Goal: Navigation & Orientation: Find specific page/section

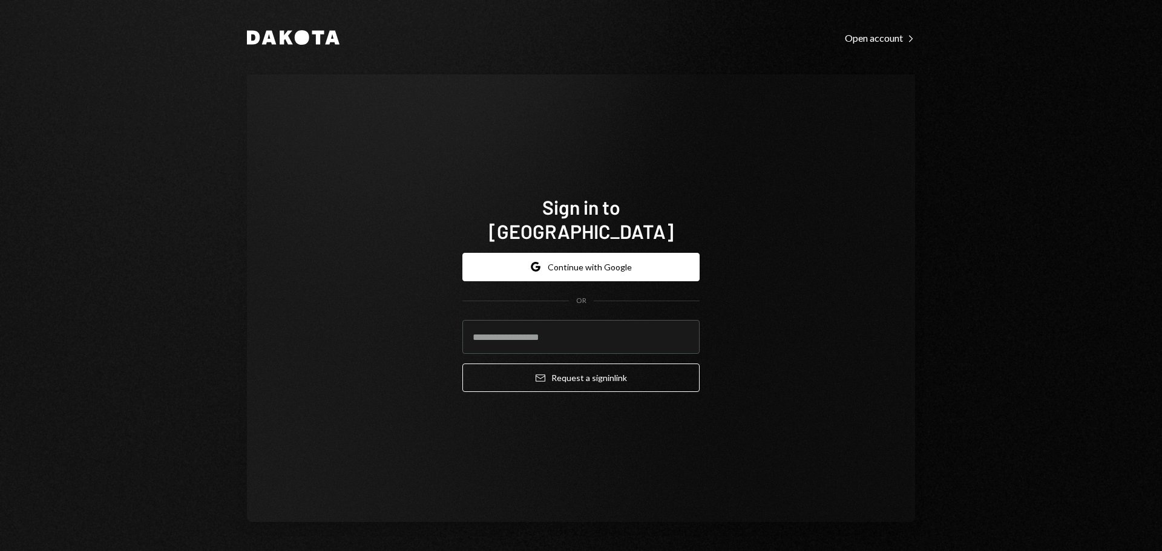
type input "**********"
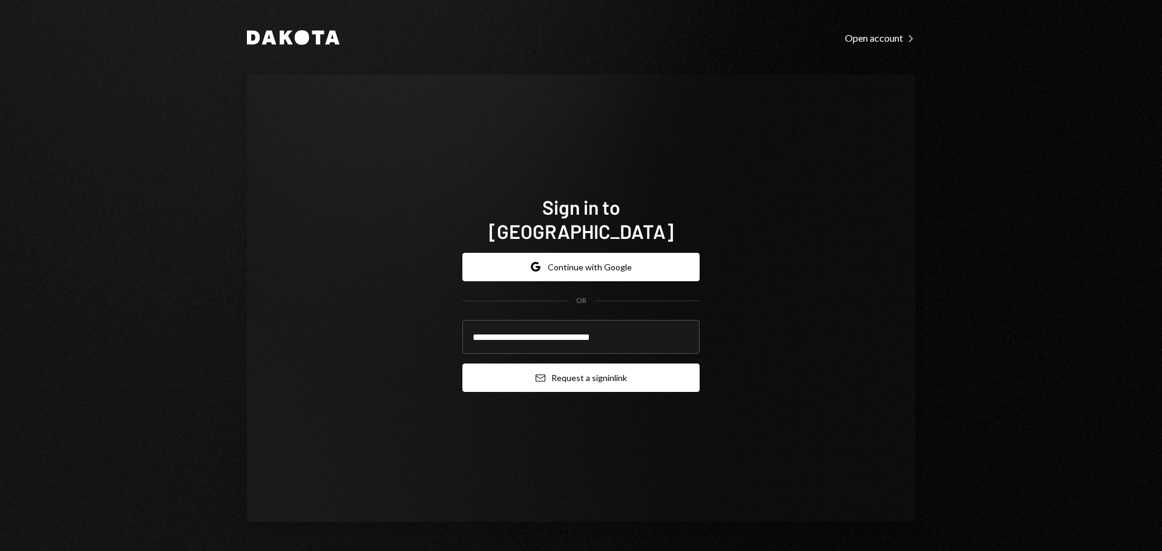
click at [556, 366] on button "Email Request a sign in link" at bounding box center [580, 378] width 237 height 28
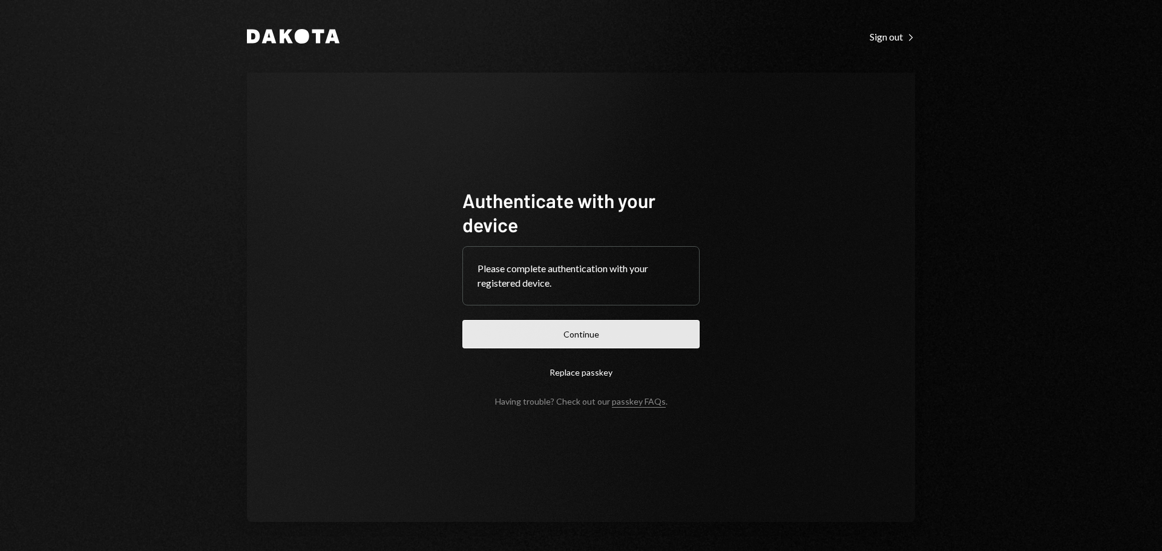
click at [586, 333] on button "Continue" at bounding box center [580, 334] width 237 height 28
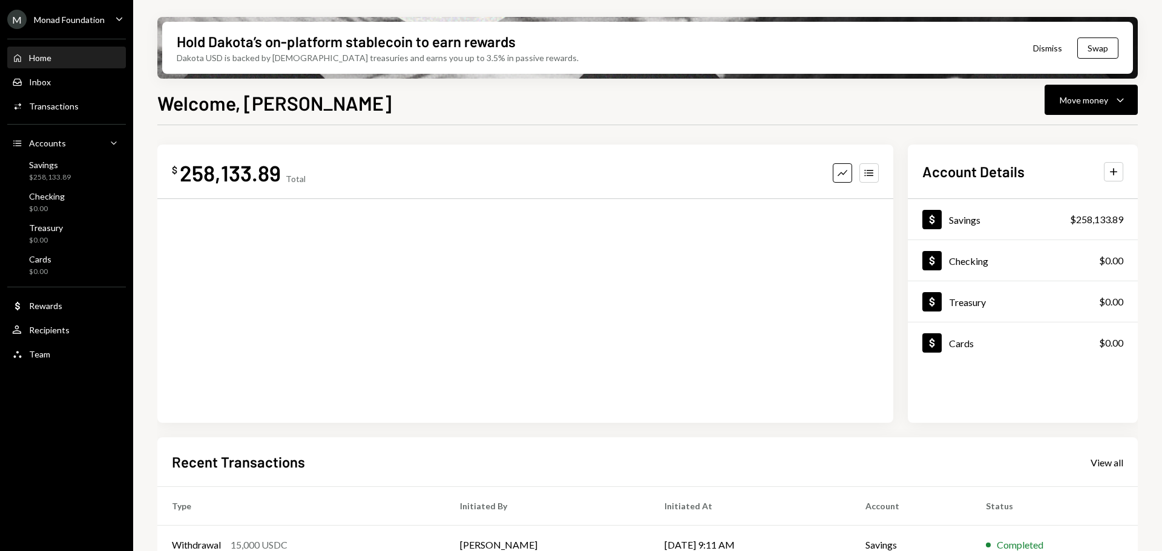
click at [65, 13] on div "M Monad Foundation" at bounding box center [55, 19] width 97 height 19
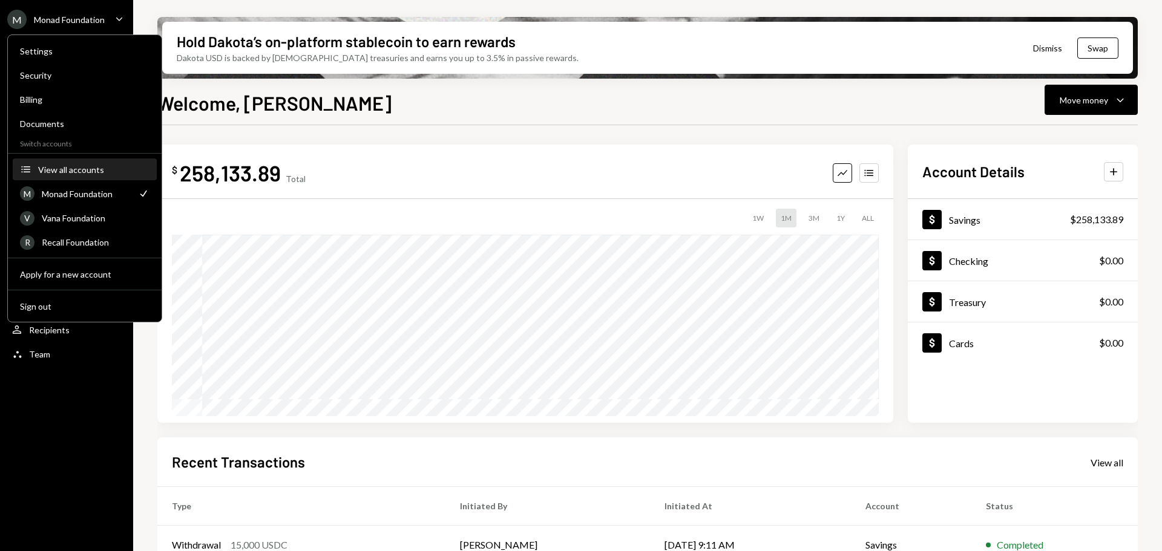
click at [80, 169] on div "View all accounts" at bounding box center [93, 170] width 111 height 10
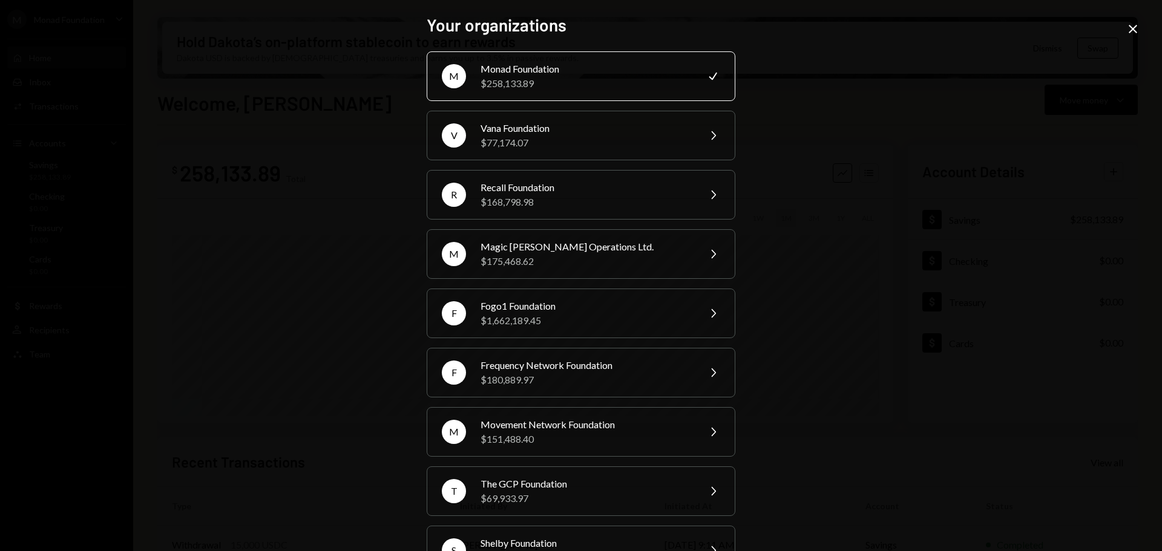
click at [1131, 27] on icon at bounding box center [1133, 29] width 8 height 8
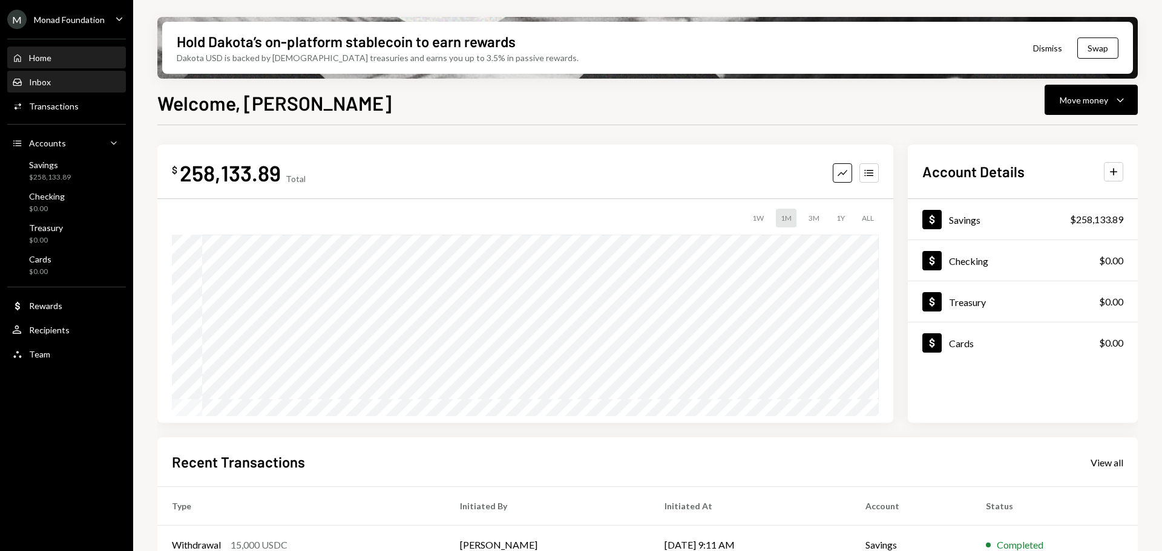
click at [53, 83] on div "Inbox Inbox" at bounding box center [66, 82] width 109 height 11
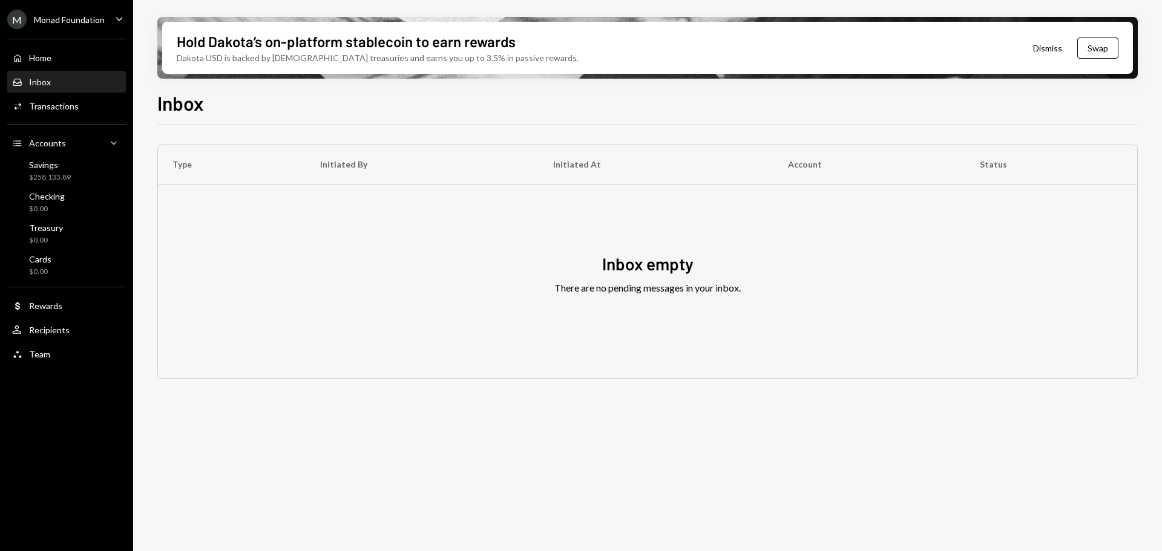
click at [67, 20] on div "Monad Foundation" at bounding box center [69, 20] width 71 height 10
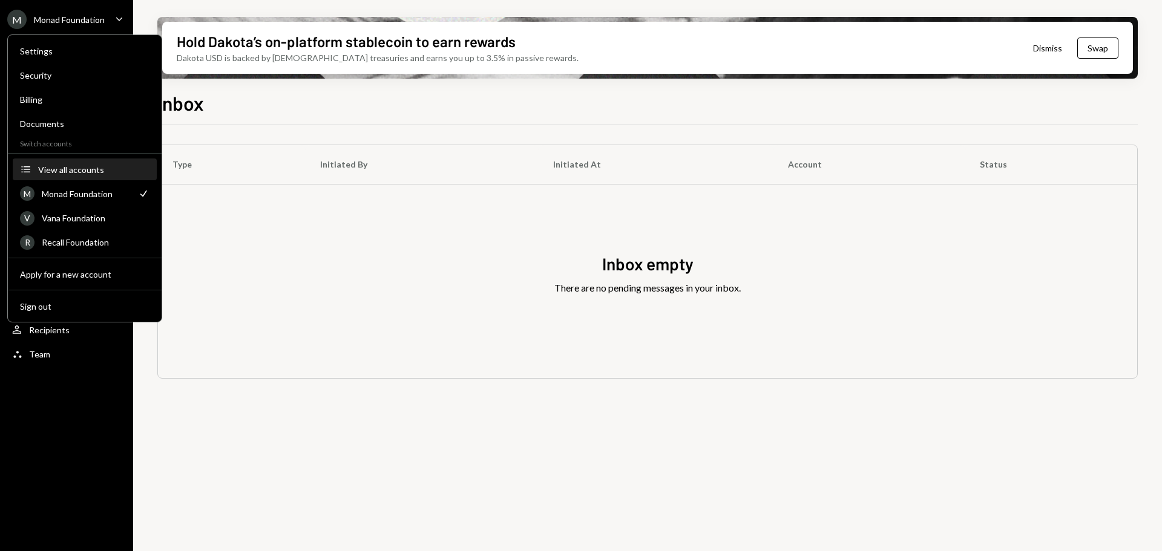
click at [67, 171] on div "View all accounts" at bounding box center [93, 170] width 111 height 10
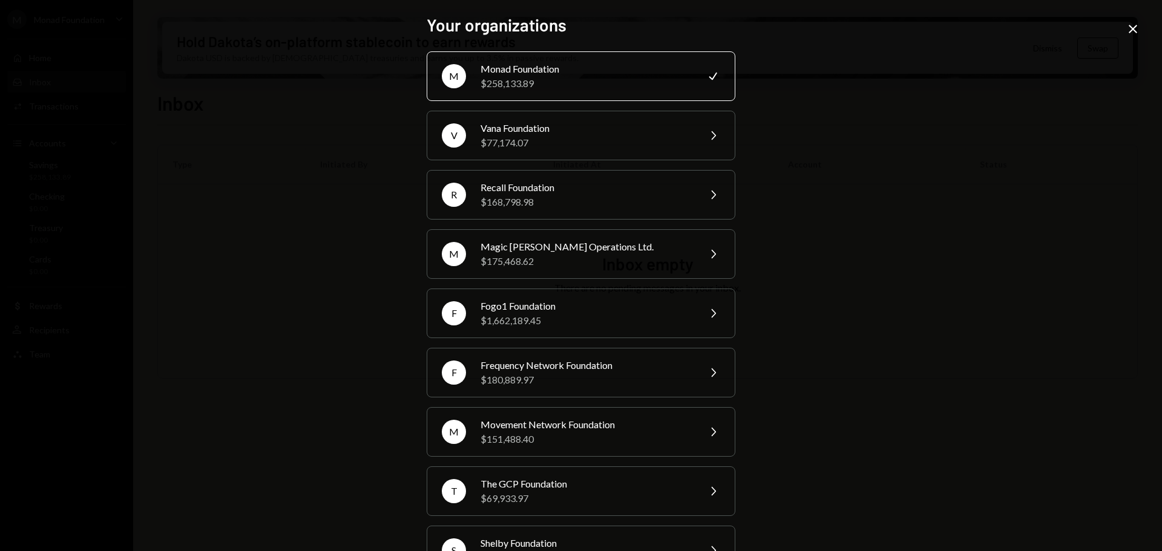
click at [1123, 24] on div "Your organizations M Monad Foundation $258,133.89 Check V Vana Foundation $77,1…" at bounding box center [581, 275] width 1162 height 551
click at [1129, 27] on icon "Close" at bounding box center [1133, 29] width 15 height 15
